Goal: Check status

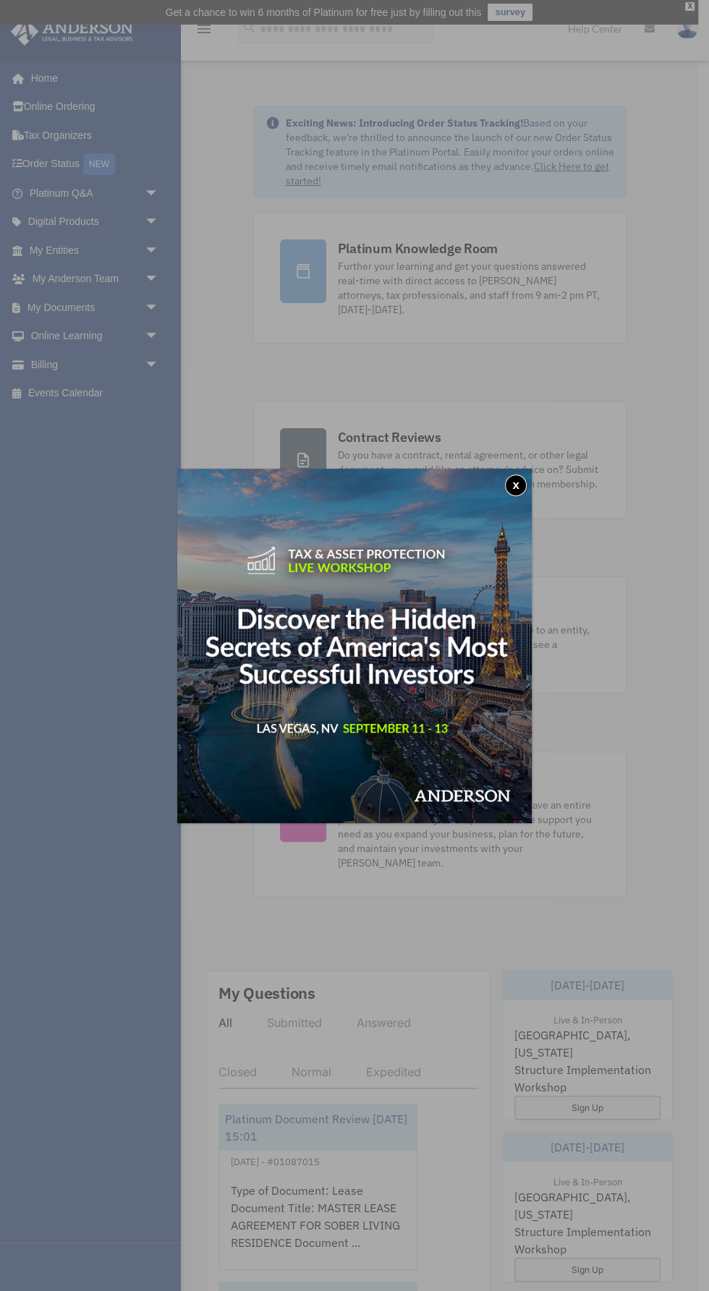
click at [512, 494] on button "x" at bounding box center [516, 486] width 22 height 22
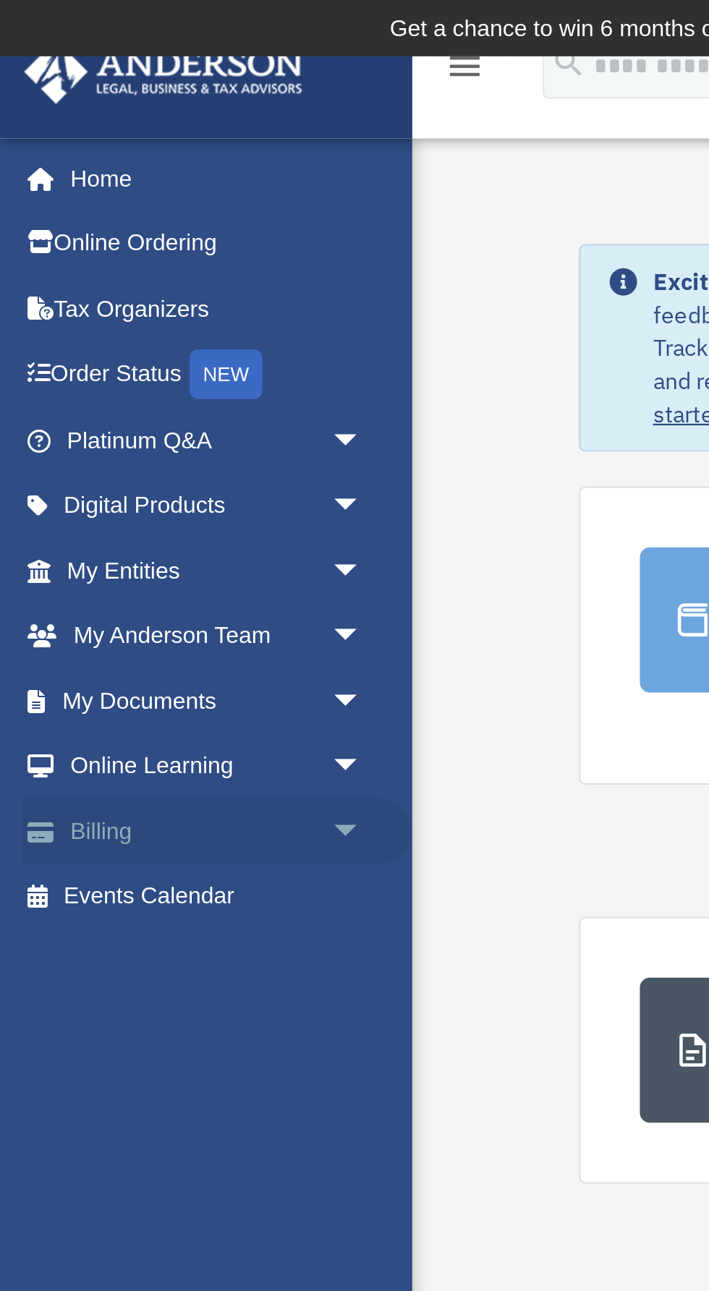
click at [145, 365] on span "arrow_drop_down" at bounding box center [159, 365] width 29 height 30
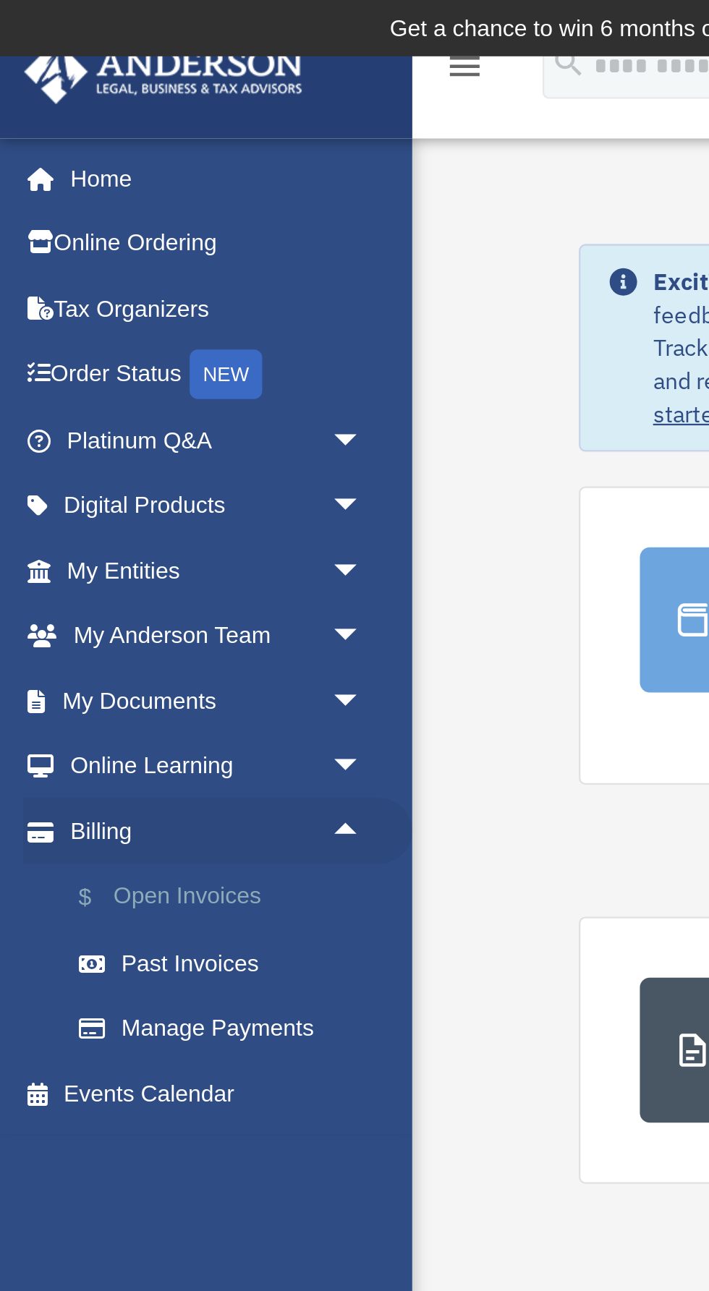
click at [85, 394] on link "$ Open Invoices" at bounding box center [100, 394] width 161 height 30
